Goal: Transaction & Acquisition: Obtain resource

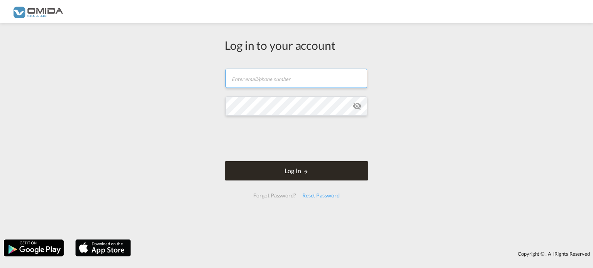
type input "[PERSON_NAME][EMAIL_ADDRESS][DOMAIN_NAME]"
click at [329, 171] on button "Log In" at bounding box center [297, 170] width 144 height 19
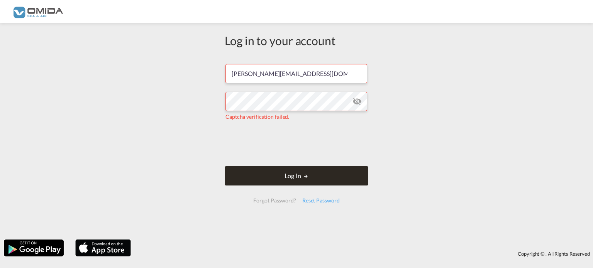
click at [318, 176] on button "Log In" at bounding box center [297, 175] width 144 height 19
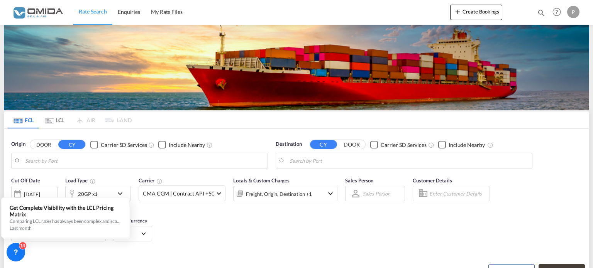
type input "[GEOGRAPHIC_DATA], [GEOGRAPHIC_DATA]"
type input "Odesa ([GEOGRAPHIC_DATA]), UAODS"
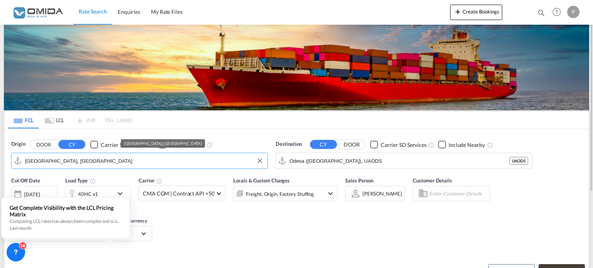
click at [159, 166] on input "[GEOGRAPHIC_DATA], [GEOGRAPHIC_DATA]" at bounding box center [144, 161] width 239 height 12
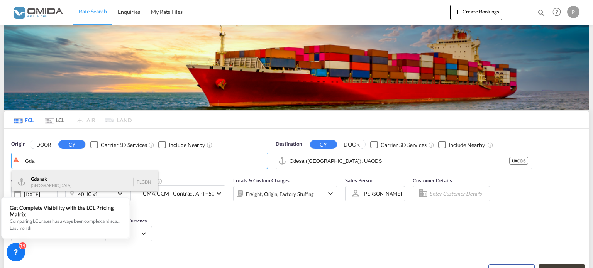
click at [37, 179] on div "Gda nsk [GEOGRAPHIC_DATA] PLGDN" at bounding box center [85, 182] width 147 height 23
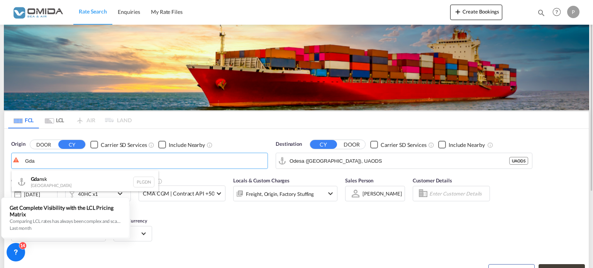
type input "Gdansk, PLGDN"
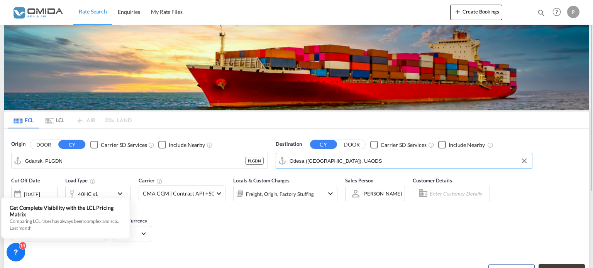
click at [337, 160] on input "Odesa ([GEOGRAPHIC_DATA]), UAODS" at bounding box center [409, 161] width 239 height 12
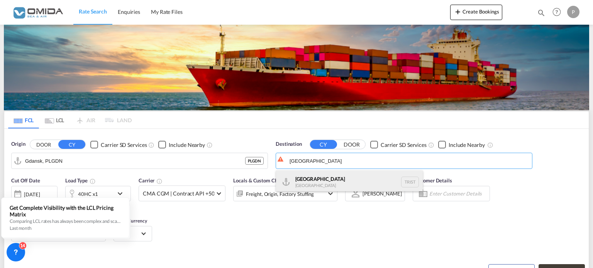
click at [303, 185] on div "[GEOGRAPHIC_DATA] [GEOGRAPHIC_DATA] TRIST" at bounding box center [349, 182] width 147 height 23
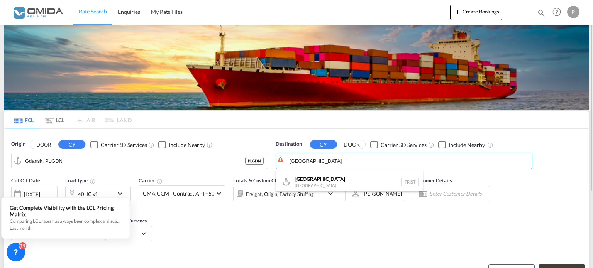
type input "[GEOGRAPHIC_DATA], TRIST"
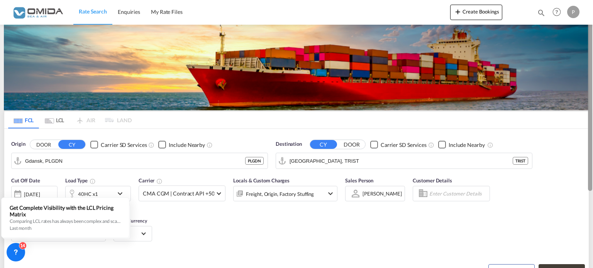
drag, startPoint x: 593, startPoint y: 85, endPoint x: 593, endPoint y: 132, distance: 46.3
click at [593, 132] on div at bounding box center [592, 134] width 2 height 265
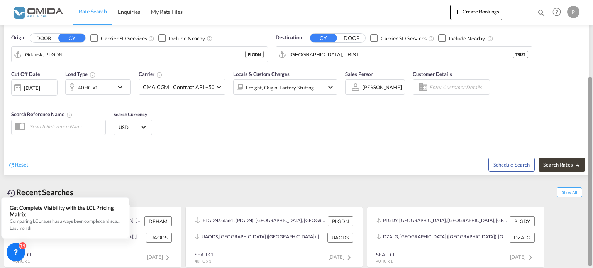
drag, startPoint x: 593, startPoint y: 128, endPoint x: 593, endPoint y: 95, distance: 32.4
click at [593, 95] on div at bounding box center [592, 134] width 2 height 265
click at [567, 169] on button "Search Rates" at bounding box center [562, 165] width 46 height 14
type input "PLGDN to TRIST / [DATE]"
